Goal: Check status

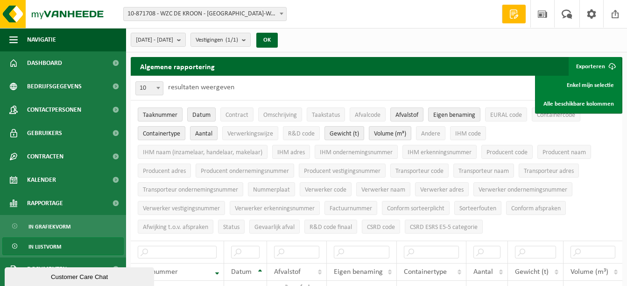
click at [281, 13] on b at bounding box center [282, 14] width 4 height 2
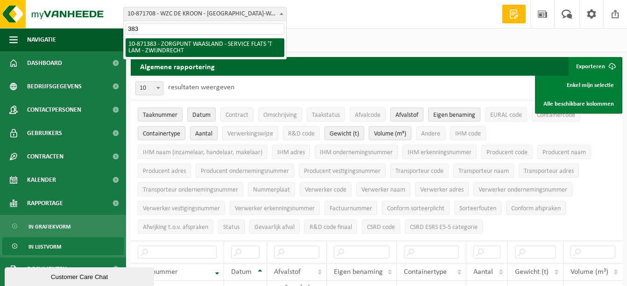
click at [169, 25] on input "383" at bounding box center [205, 29] width 159 height 12
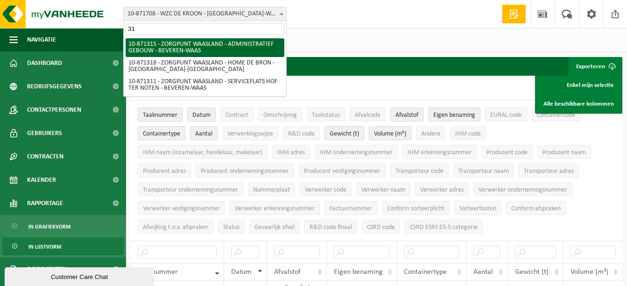
type input "315"
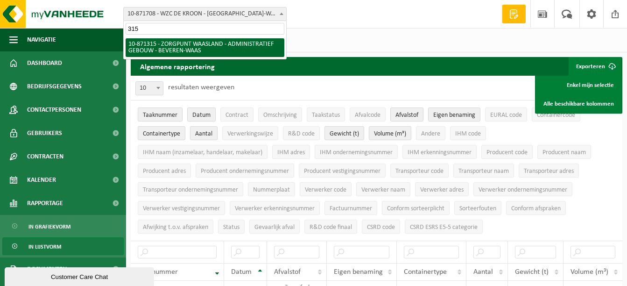
select select "105170"
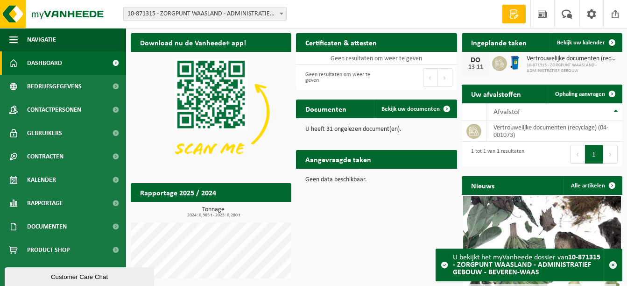
click at [203, 10] on span "10-871315 - ZORGPUNT WAASLAND - ADMINISTRATIEF GEBOUW - BEVEREN-WAAS" at bounding box center [205, 13] width 163 height 13
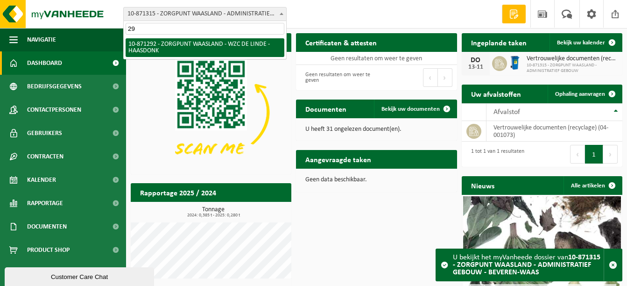
type input "292"
select select "105154"
